Goal: Find specific fact: Find contact information

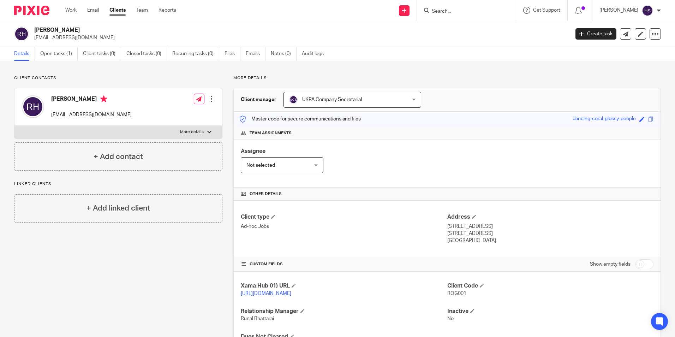
click at [449, 12] on input "Search" at bounding box center [463, 11] width 64 height 6
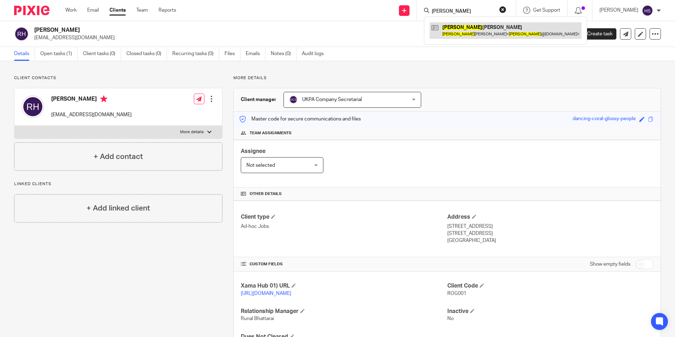
type input "spyros"
click at [479, 33] on link at bounding box center [506, 30] width 152 height 16
click at [480, 32] on link at bounding box center [506, 30] width 152 height 16
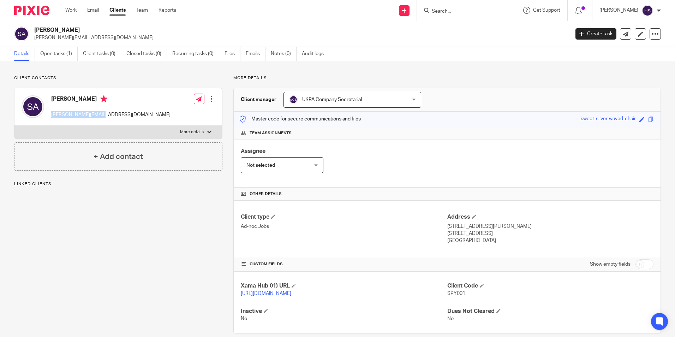
drag, startPoint x: 50, startPoint y: 114, endPoint x: 104, endPoint y: 120, distance: 54.3
click at [104, 120] on div "Spyros Christopher Achilleos spyros@achilleos.me" at bounding box center [96, 107] width 149 height 30
copy p "[PERSON_NAME][EMAIL_ADDRESS][DOMAIN_NAME]"
click at [454, 9] on input "Search" at bounding box center [463, 11] width 64 height 6
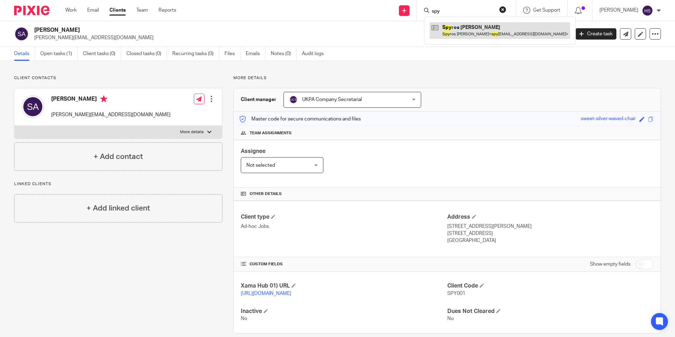
type input "spy"
click at [466, 30] on link at bounding box center [500, 30] width 141 height 16
